Goal: Information Seeking & Learning: Understand process/instructions

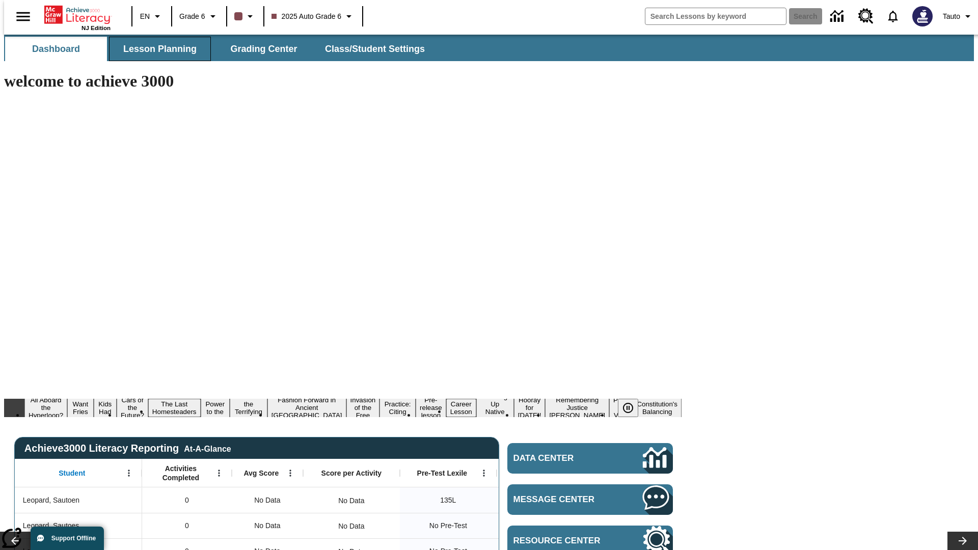
click at [156, 49] on span "Lesson Planning" at bounding box center [159, 49] width 73 height 12
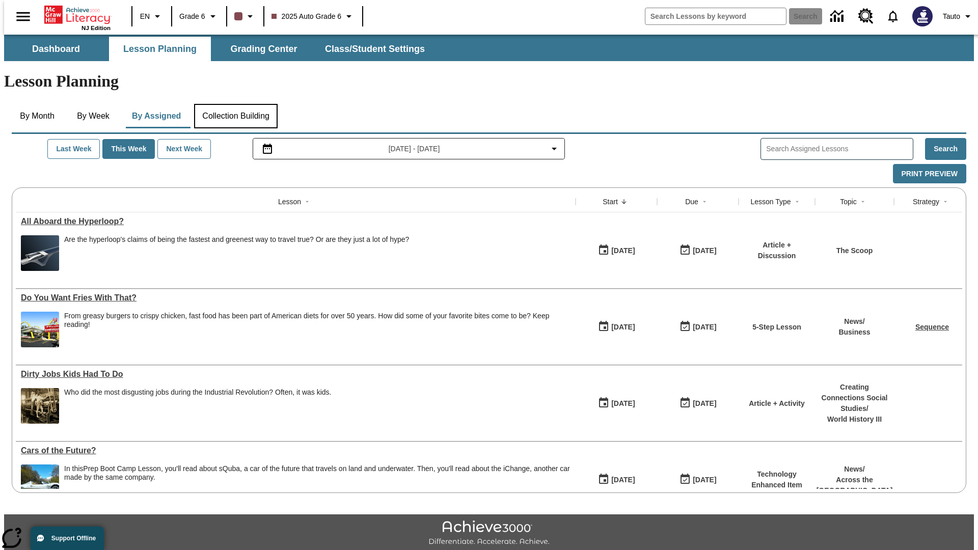
click at [235, 104] on button "Collection Building" at bounding box center [236, 116] width 84 height 24
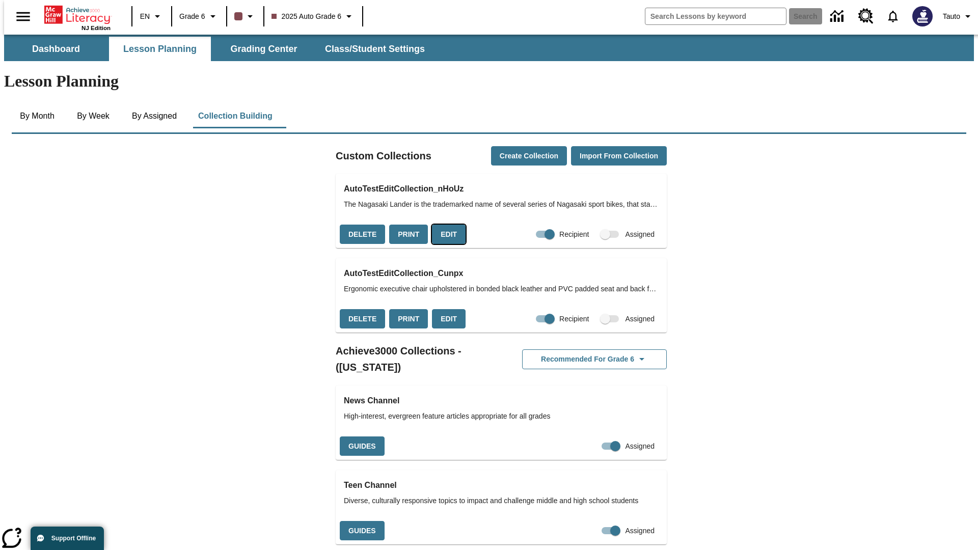
click at [445, 225] on button "Edit" at bounding box center [449, 235] width 34 height 20
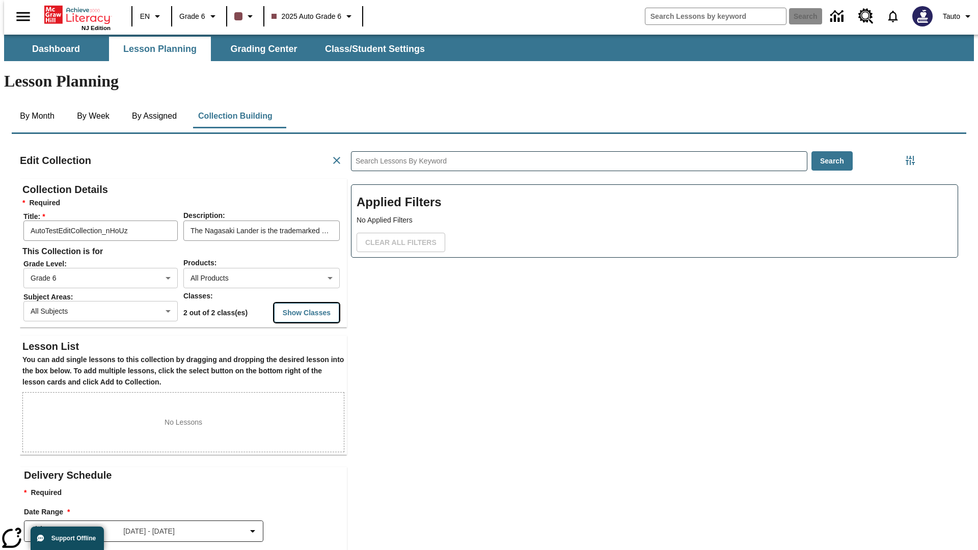
click at [287, 303] on button "Show Classes" at bounding box center [306, 313] width 65 height 20
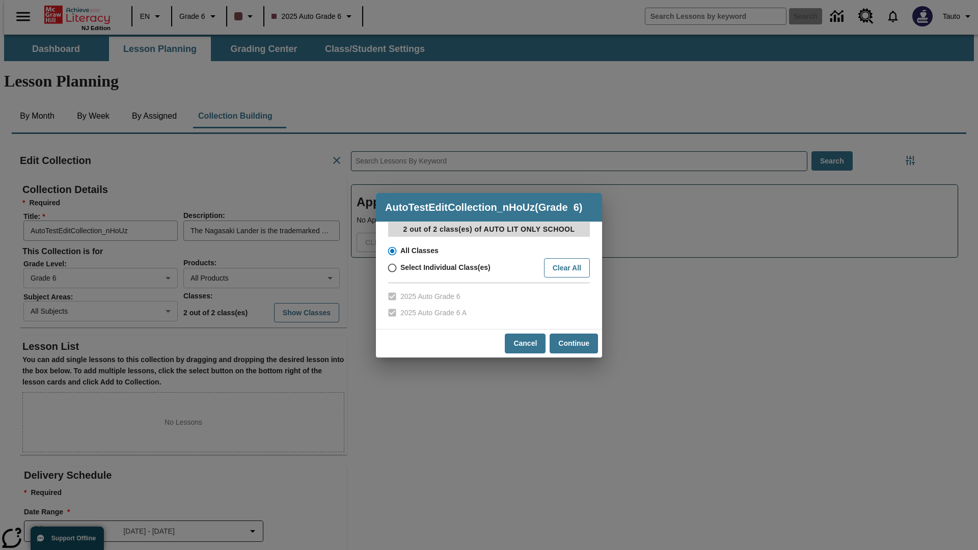
scroll to position [1, 1]
